Goal: Transaction & Acquisition: Obtain resource

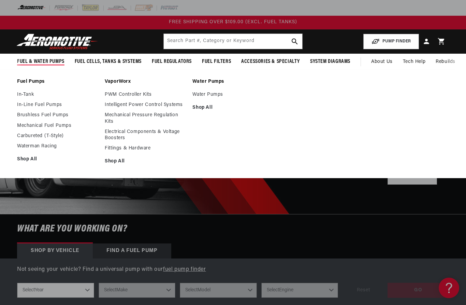
click at [37, 116] on link "Brushless Fuel Pumps" at bounding box center [57, 115] width 81 height 6
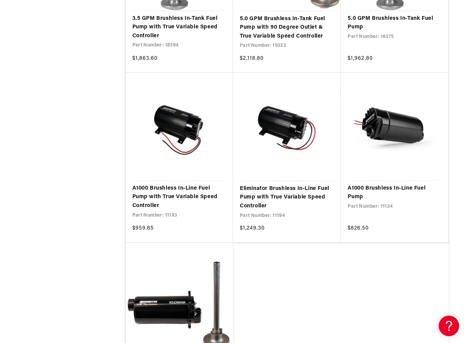
scroll to position [1310, 0]
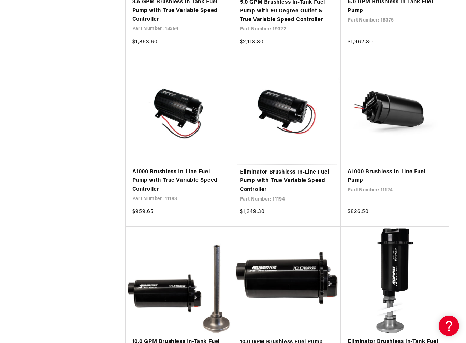
click at [268, 172] on link "Eliminator Brushless In-Line Fuel Pump with True Variable Speed Controller" at bounding box center [287, 181] width 94 height 26
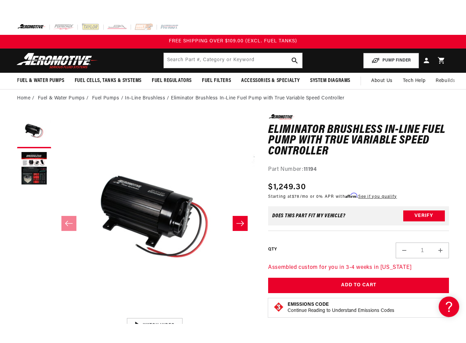
scroll to position [7, 0]
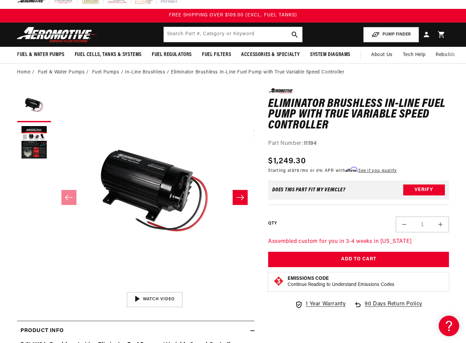
click at [32, 142] on button "Load image 2 in gallery view" at bounding box center [34, 143] width 34 height 34
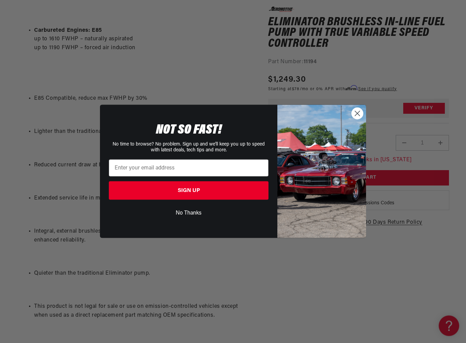
scroll to position [514, 0]
click at [364, 113] on img "POPUP Form" at bounding box center [322, 171] width 89 height 133
click at [356, 118] on circle "Close dialog" at bounding box center [357, 113] width 11 height 11
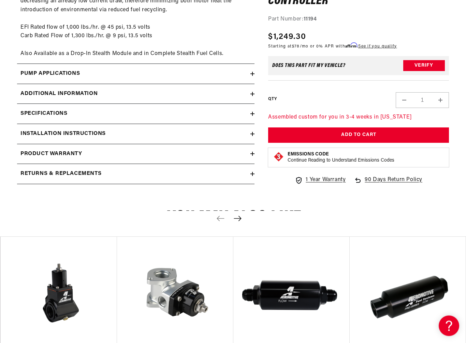
scroll to position [1028, 0]
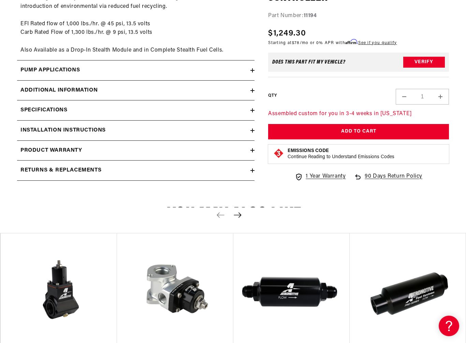
click at [249, 126] on div "Installation Instructions" at bounding box center [134, 130] width 234 height 9
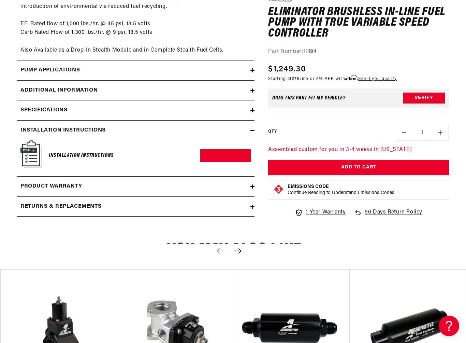
click at [46, 140] on div "Installation Instructions Download PDF" at bounding box center [135, 155] width 231 height 31
click at [30, 145] on img at bounding box center [31, 154] width 22 height 28
click at [66, 151] on h6 "Installation Instructions" at bounding box center [81, 155] width 65 height 9
click at [230, 162] on link "Download PDF" at bounding box center [225, 155] width 51 height 13
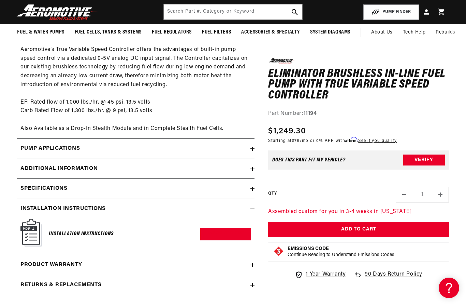
scroll to position [947, 0]
